Goal: Task Accomplishment & Management: Manage account settings

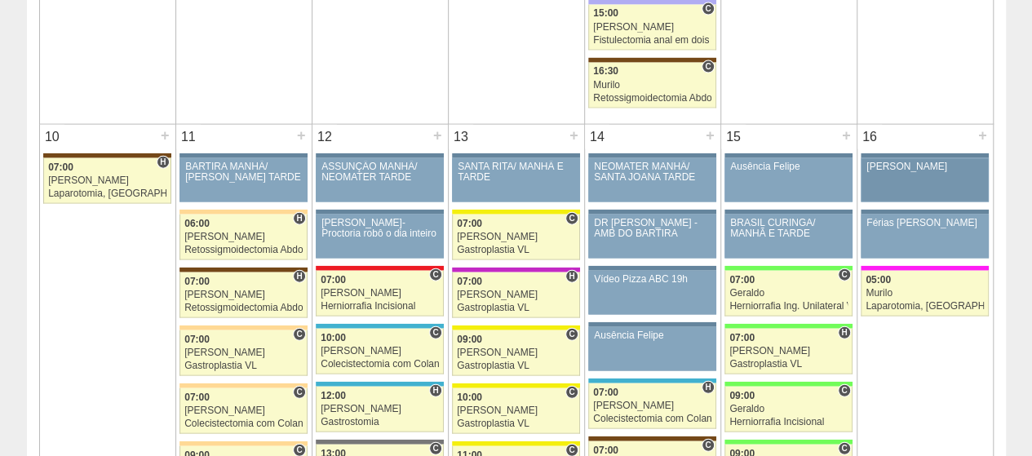
scroll to position [1795, 0]
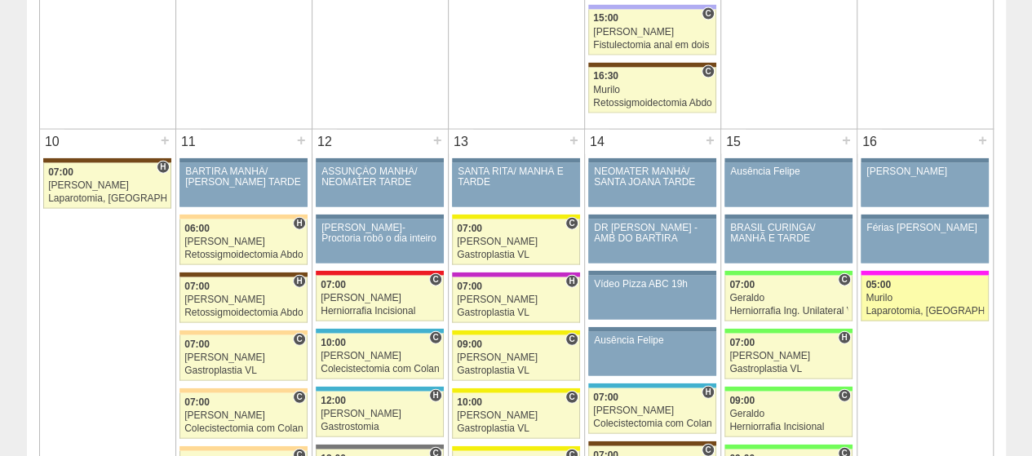
click at [897, 280] on div "05:00" at bounding box center [925, 285] width 118 height 11
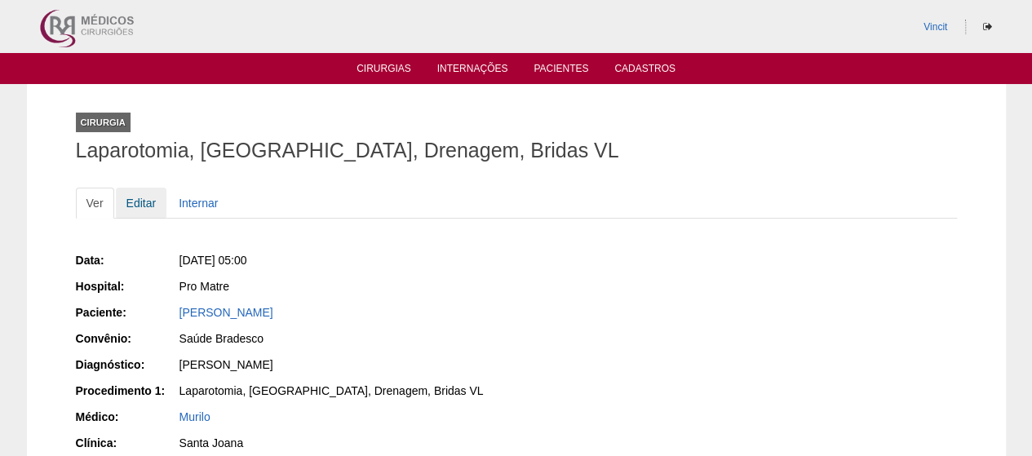
click at [149, 201] on link "Editar" at bounding box center [141, 203] width 51 height 31
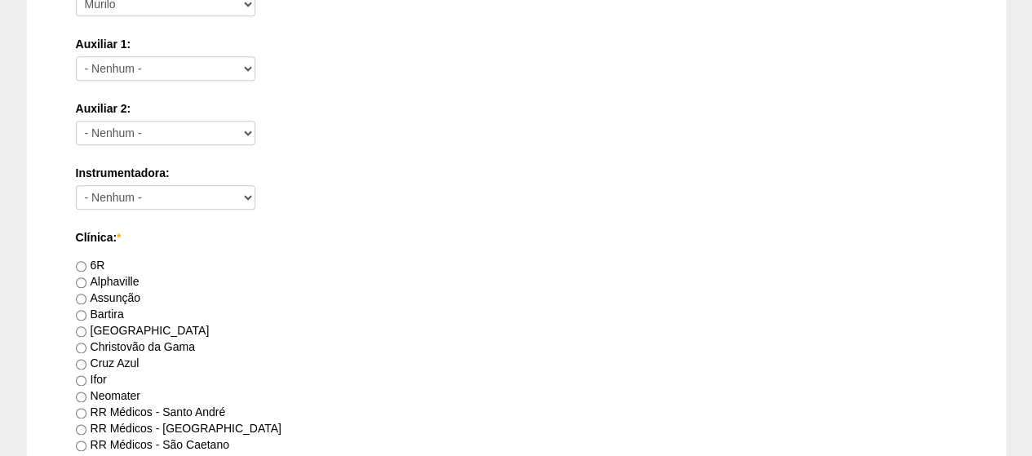
scroll to position [1061, 0]
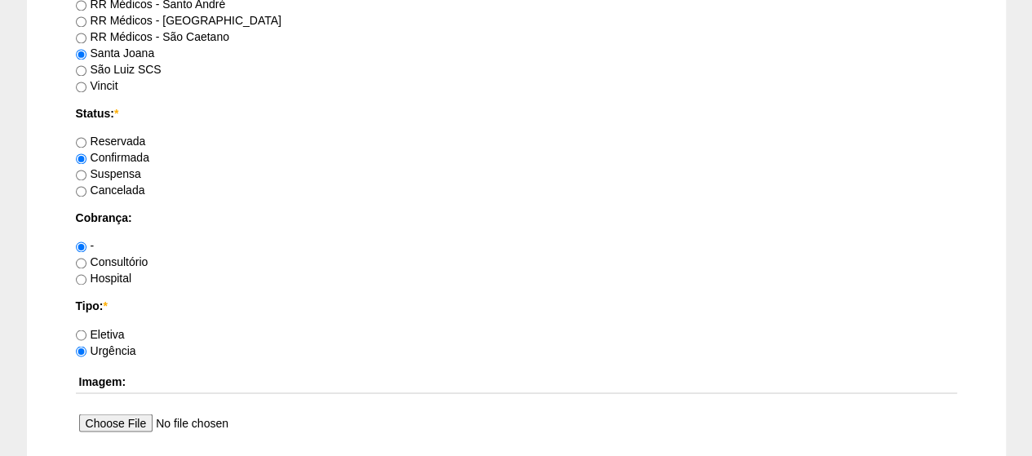
click at [107, 275] on label "Hospital" at bounding box center [104, 278] width 56 height 13
click at [87, 275] on input "Hospital" at bounding box center [81, 279] width 11 height 11
radio input "true"
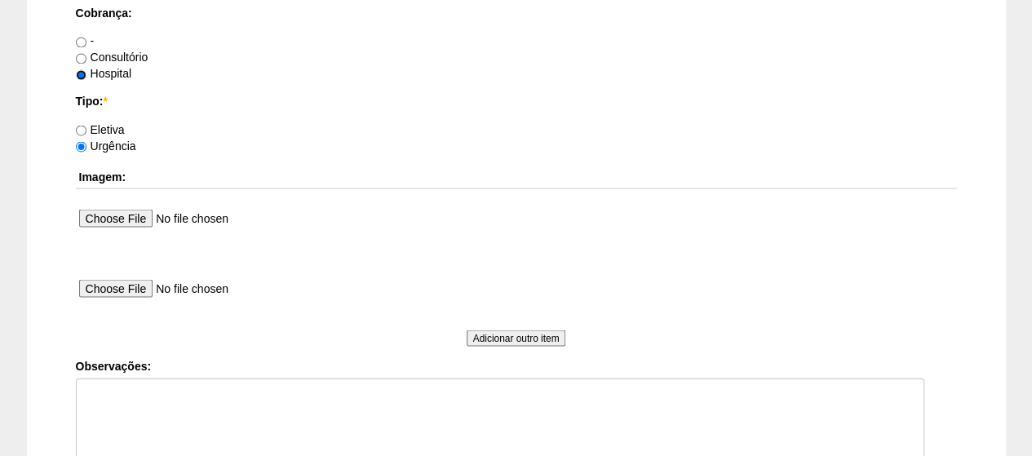
scroll to position [1632, 0]
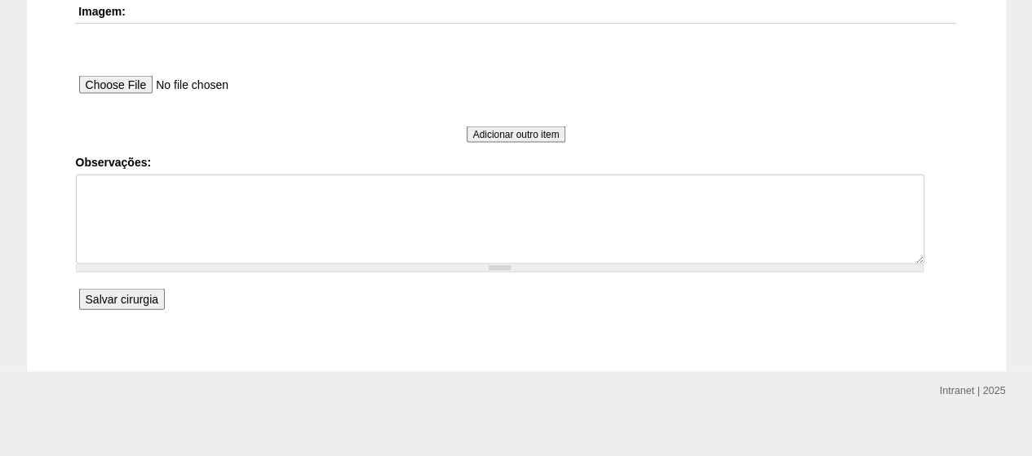
click at [133, 300] on input "Salvar cirurgia" at bounding box center [122, 299] width 86 height 21
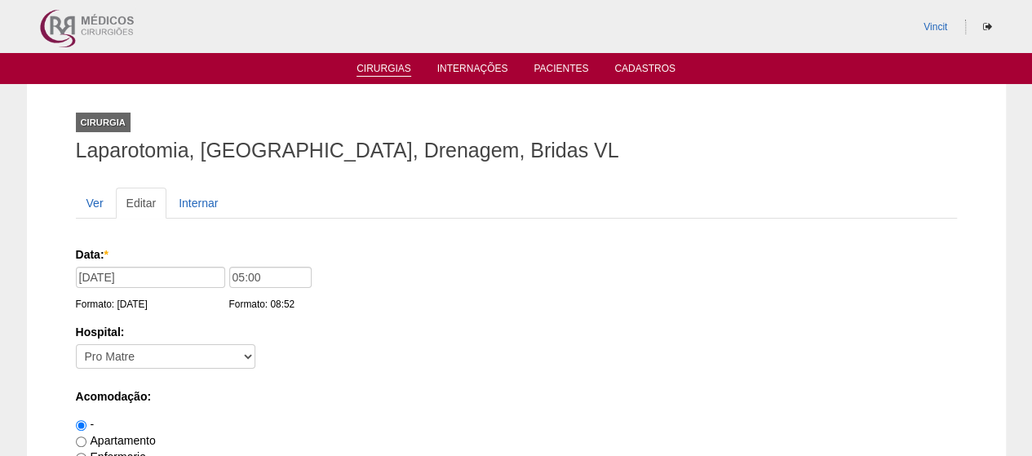
click at [362, 69] on link "Cirurgias" at bounding box center [384, 70] width 55 height 14
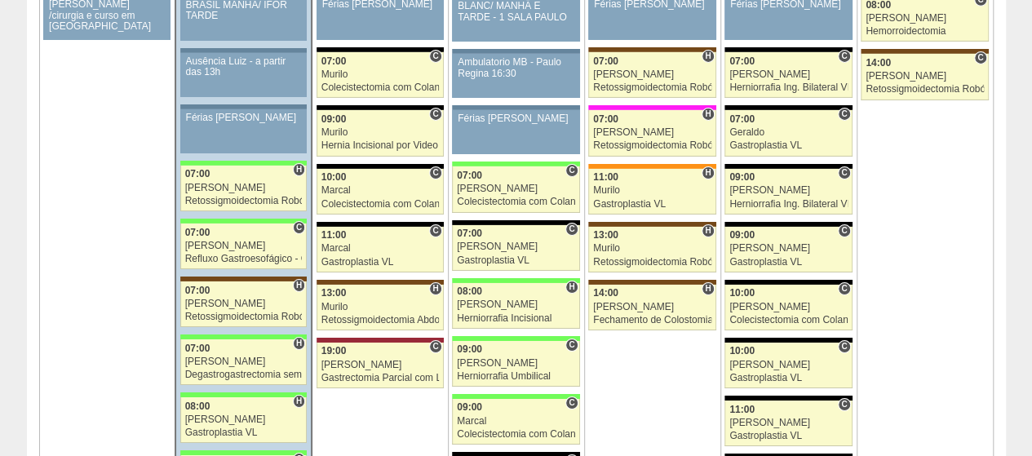
scroll to position [2611, 0]
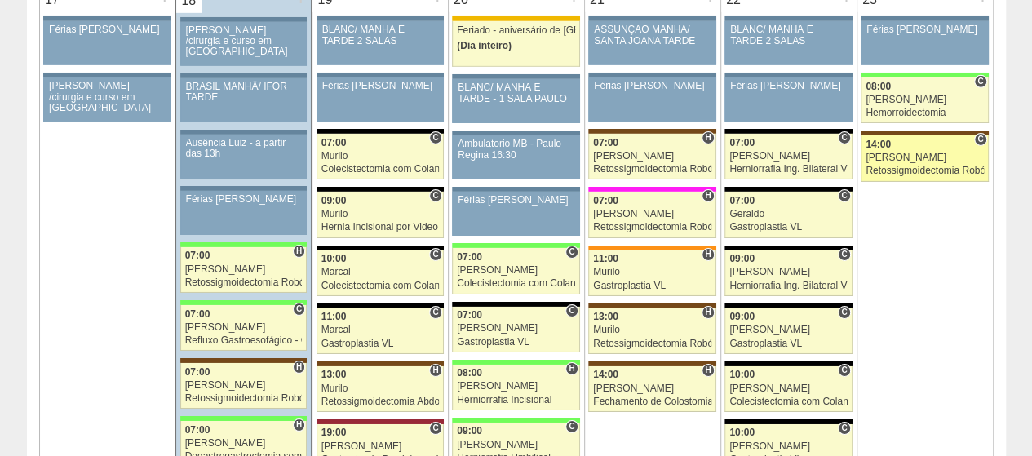
click at [914, 153] on div "[PERSON_NAME]" at bounding box center [925, 158] width 118 height 11
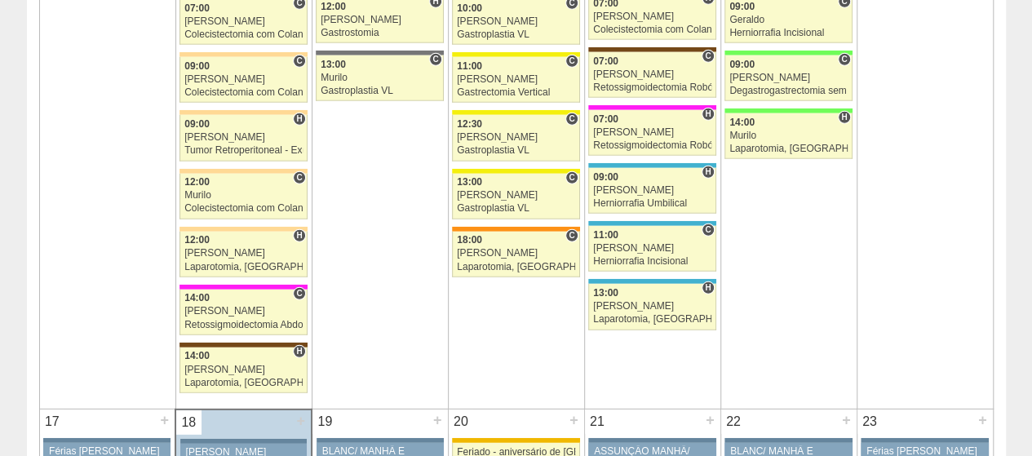
scroll to position [1959, 0]
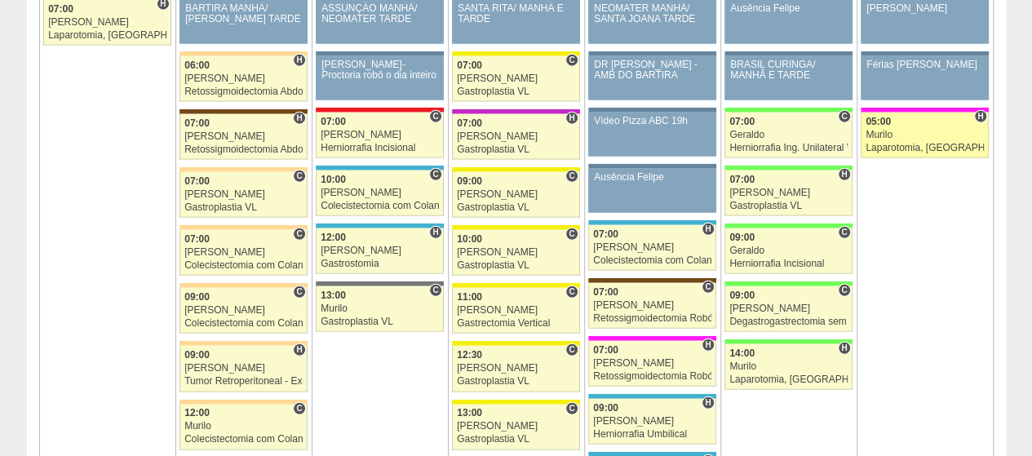
click at [903, 130] on link "88376 Fellow H 05:00 Murilo Laparotomia, Biópsia, Drenagem, Bridas VL Hospital …" at bounding box center [924, 136] width 127 height 46
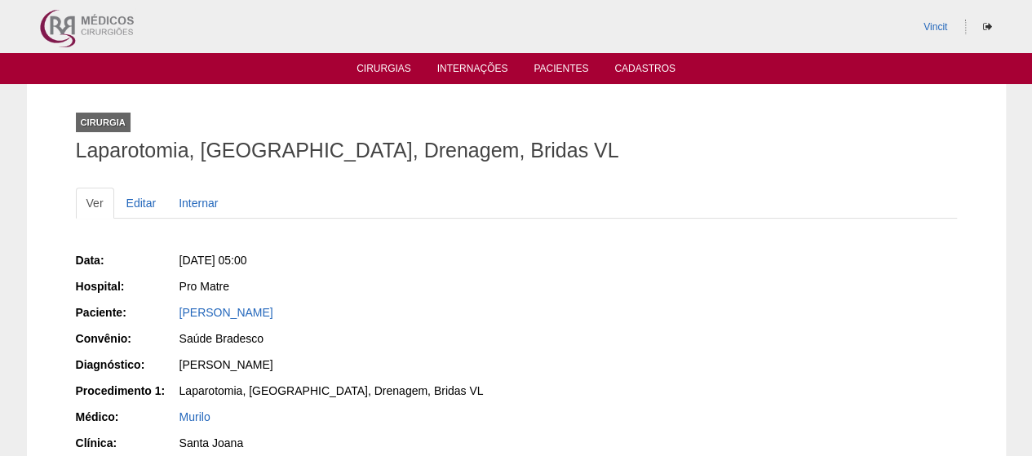
click at [244, 317] on div "[PERSON_NAME]" at bounding box center [343, 312] width 326 height 16
click at [251, 311] on link "[PERSON_NAME]" at bounding box center [227, 312] width 94 height 13
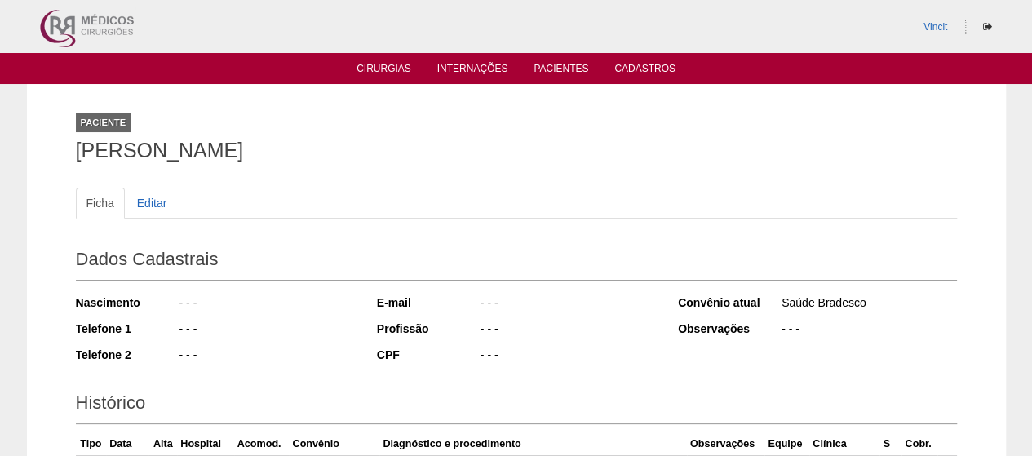
drag, startPoint x: 295, startPoint y: 153, endPoint x: 0, endPoint y: 156, distance: 294.6
click at [0, 156] on div "Paciente [PERSON_NAME] Ficha Editar Dados Cadastrais Nascimento - - - Telefone …" at bounding box center [516, 353] width 1032 height 538
copy h1 "[PERSON_NAME]"
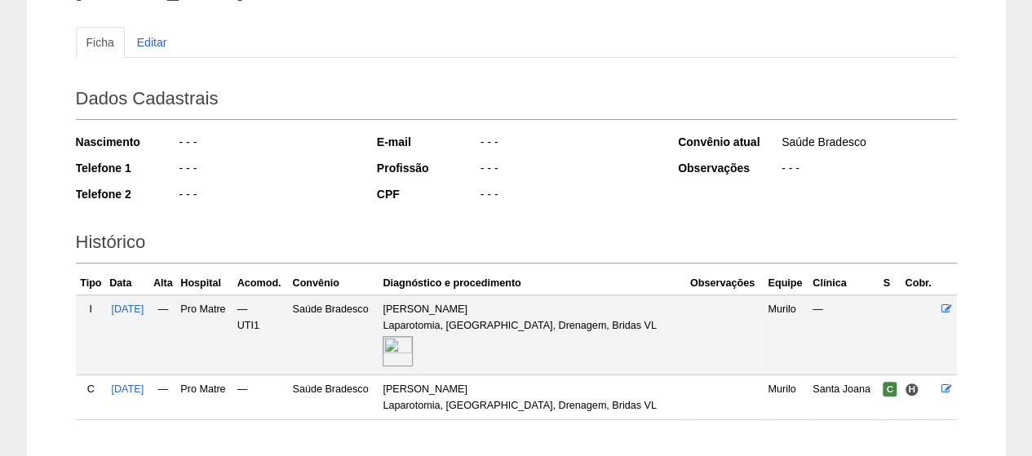
scroll to position [261, 0]
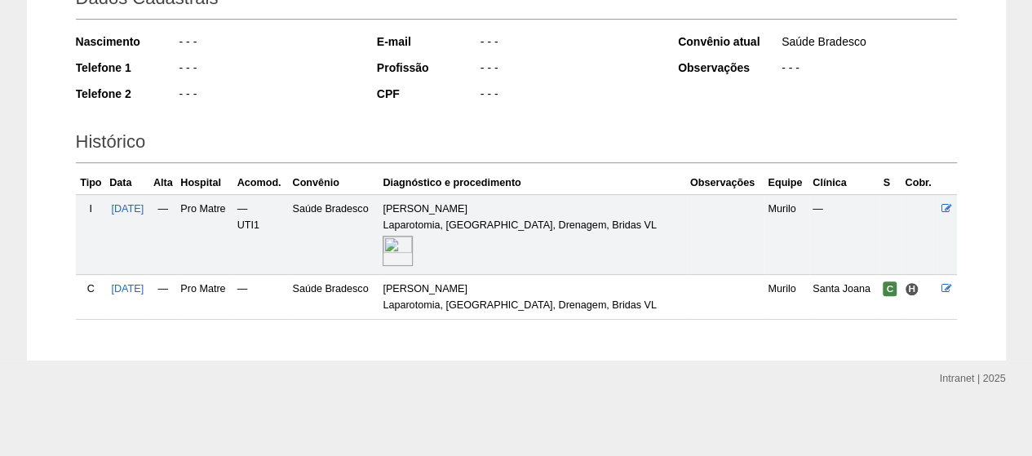
click at [413, 255] on img at bounding box center [398, 251] width 30 height 30
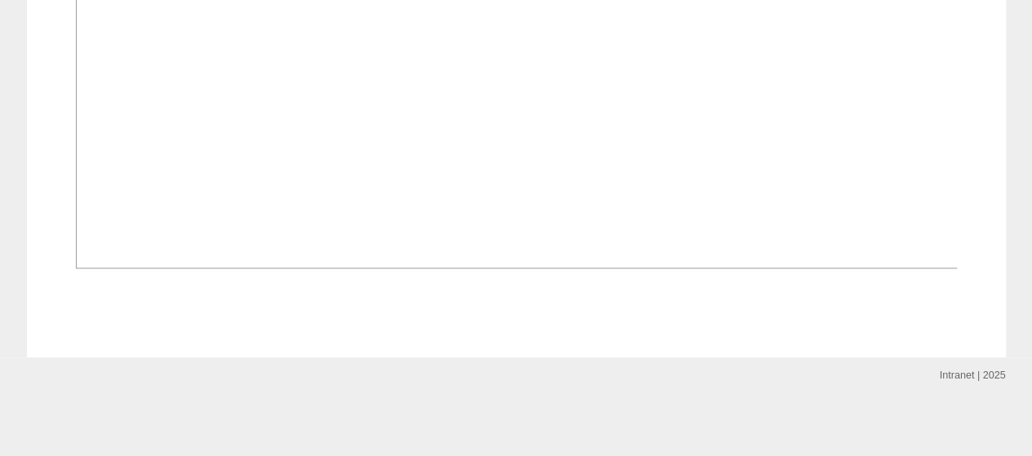
scroll to position [1224, 0]
